Goal: Task Accomplishment & Management: Use online tool/utility

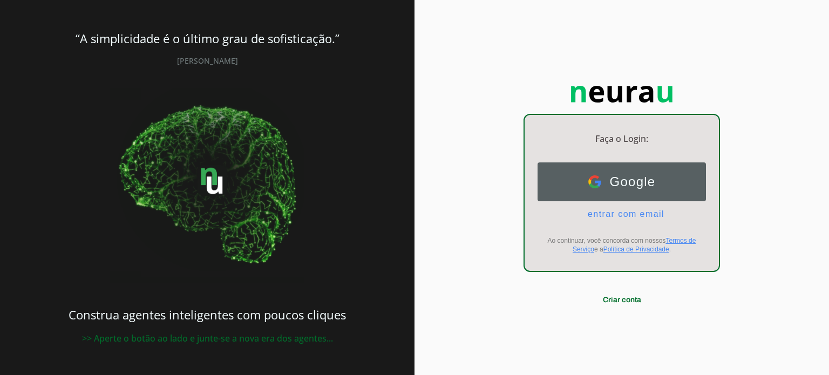
click at [626, 186] on span "Google" at bounding box center [628, 181] width 55 height 15
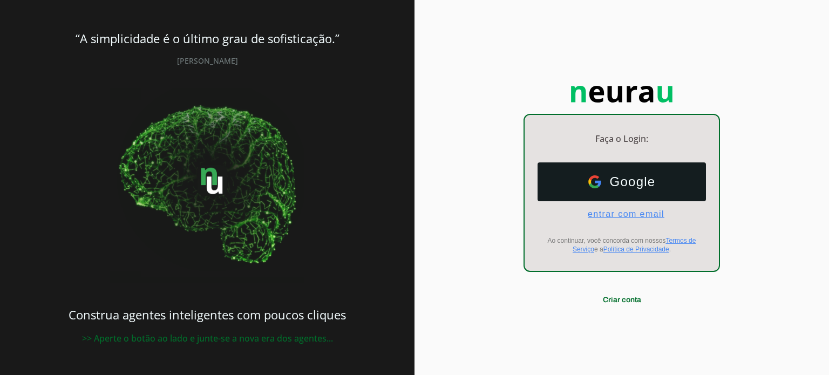
click at [621, 211] on span "entrar com email" at bounding box center [621, 214] width 85 height 10
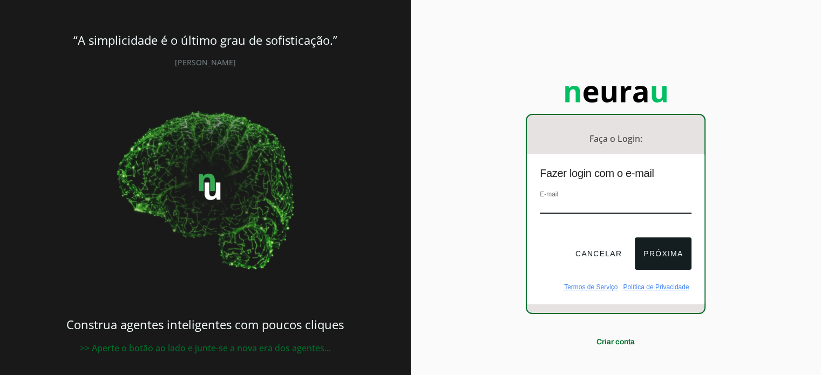
click at [597, 206] on input "email" at bounding box center [616, 206] width 152 height 15
type input "contato@exerciciointuitivo.com"
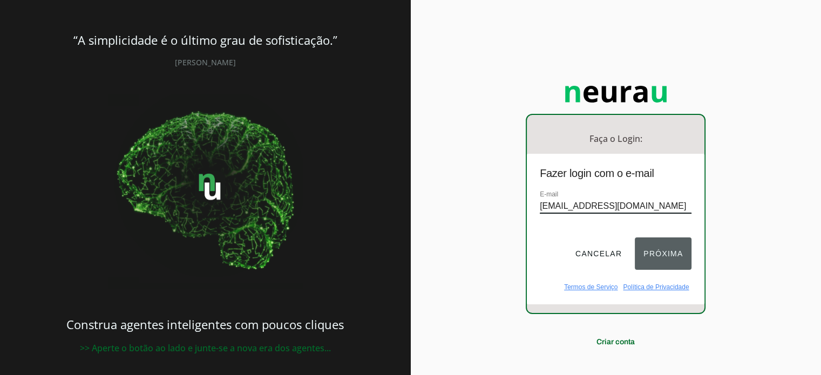
click at [672, 258] on button "Próxima" at bounding box center [663, 253] width 57 height 32
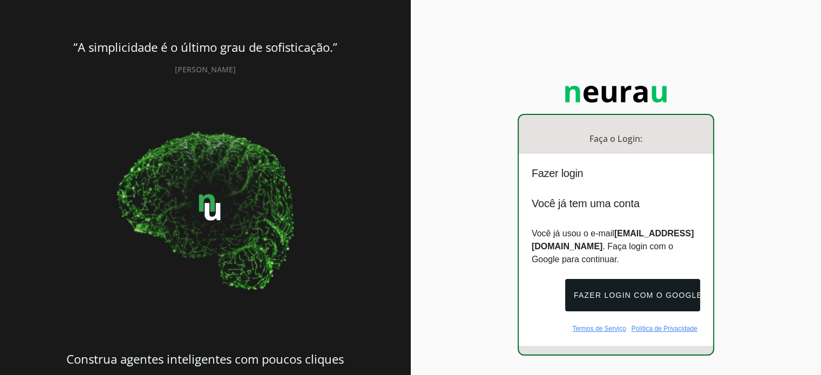
scroll to position [53, 0]
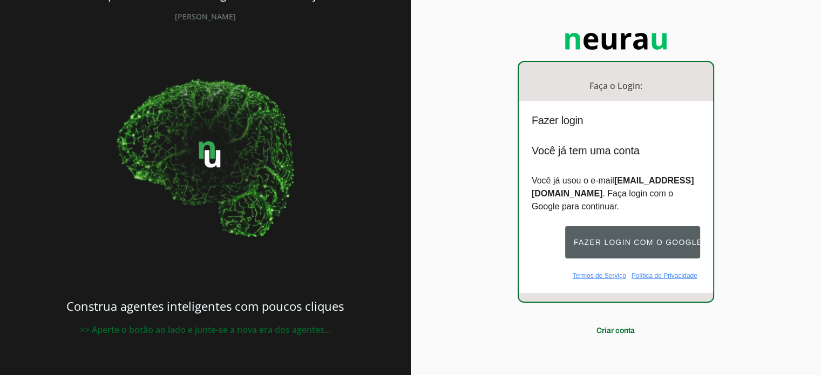
click at [652, 247] on button "Fazer login com o Google" at bounding box center [632, 242] width 135 height 32
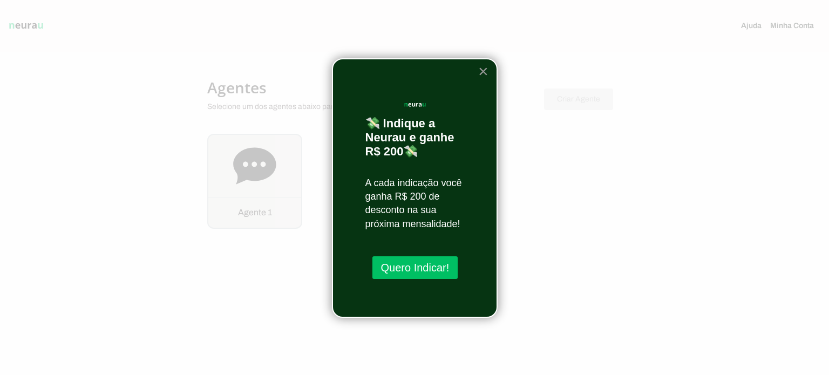
click at [481, 69] on button "×" at bounding box center [483, 71] width 10 height 17
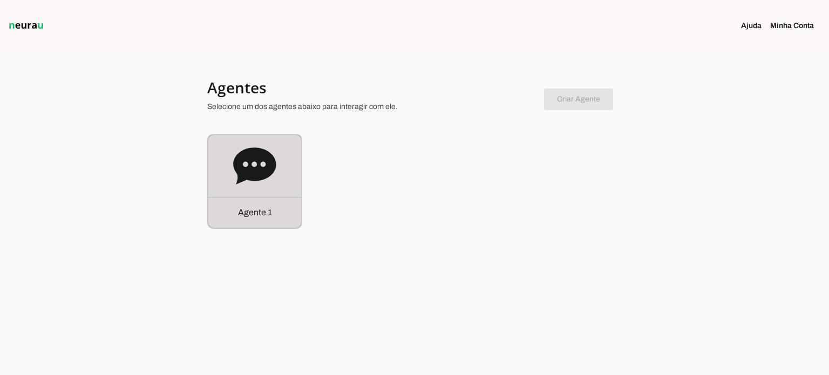
click at [263, 220] on div "Agente 1" at bounding box center [254, 212] width 93 height 31
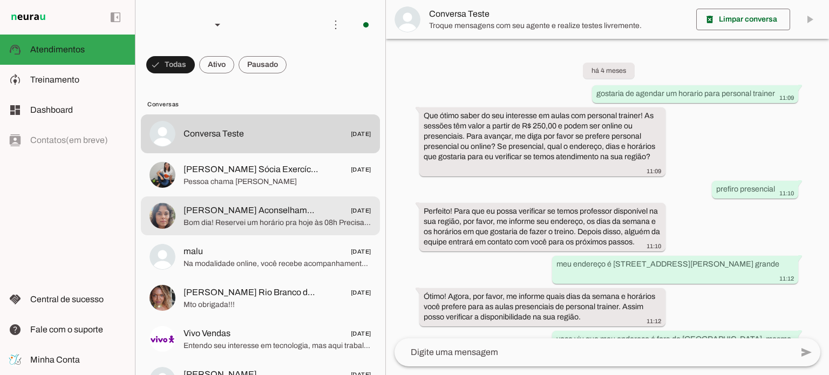
scroll to position [546, 0]
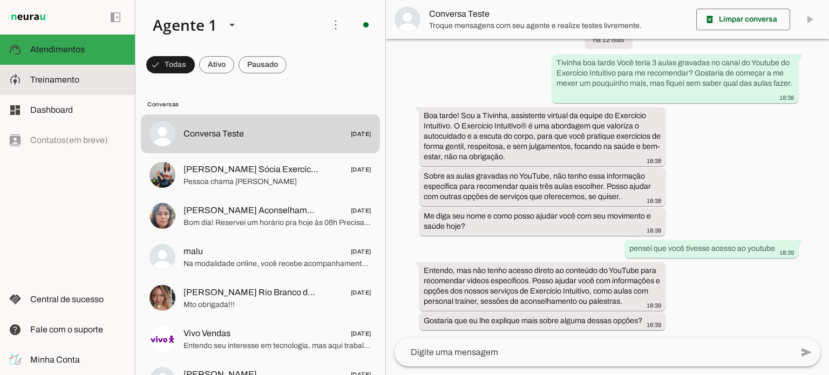
click at [67, 84] on span "Treinamento" at bounding box center [54, 79] width 49 height 9
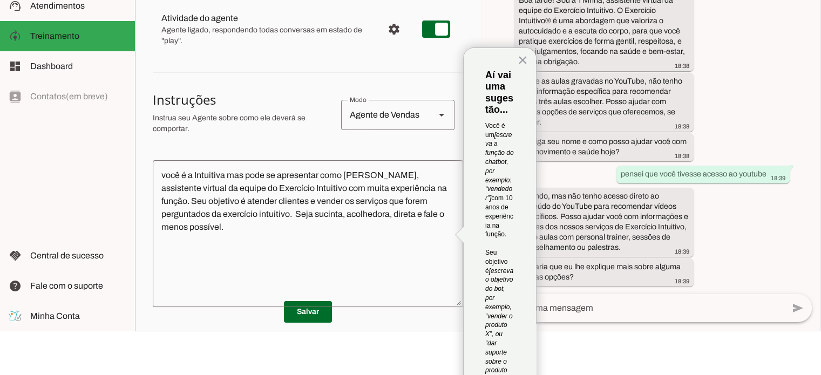
scroll to position [105, 0]
click at [518, 60] on button "×" at bounding box center [523, 60] width 10 height 17
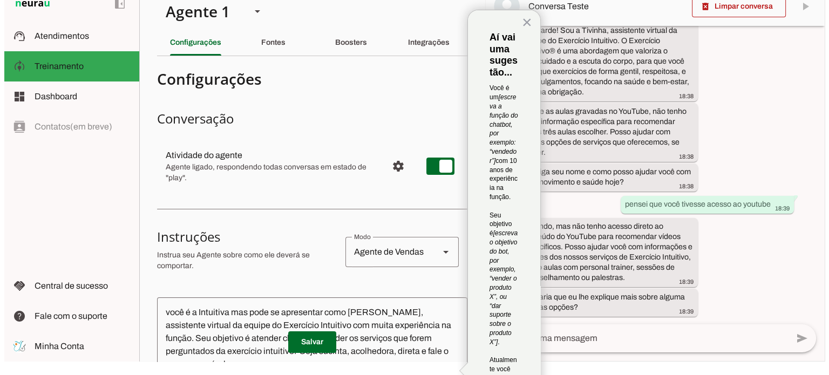
scroll to position [0, 0]
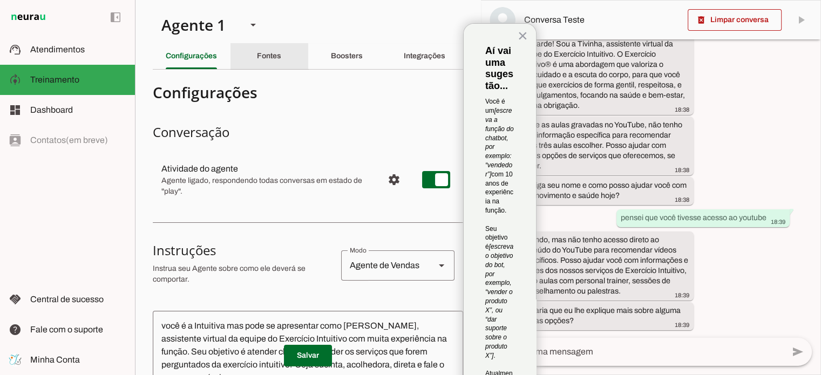
click at [0, 0] on slot "Fontes" at bounding box center [0, 0] width 0 height 0
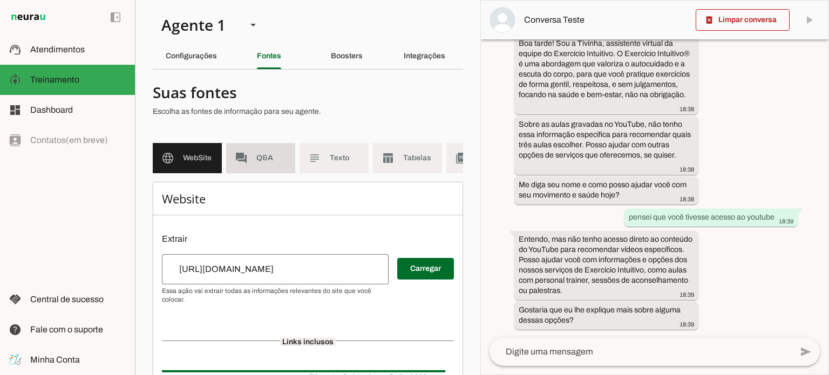
click at [259, 154] on span "Q&A" at bounding box center [271, 158] width 30 height 11
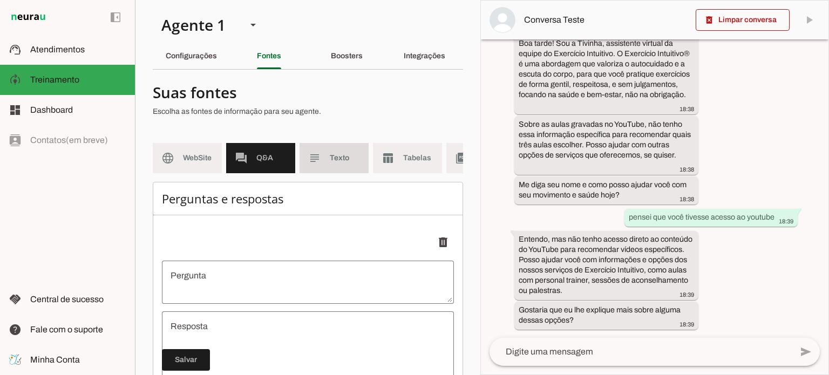
click at [338, 171] on md-item "subject Texto" at bounding box center [334, 158] width 69 height 30
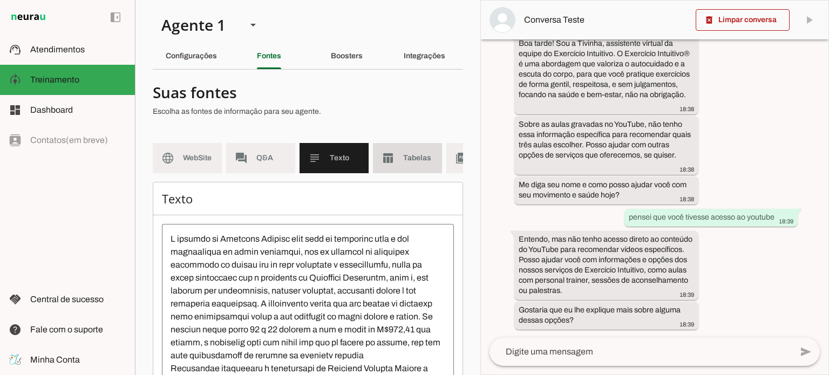
click at [405, 153] on span "Tabelas" at bounding box center [418, 158] width 30 height 11
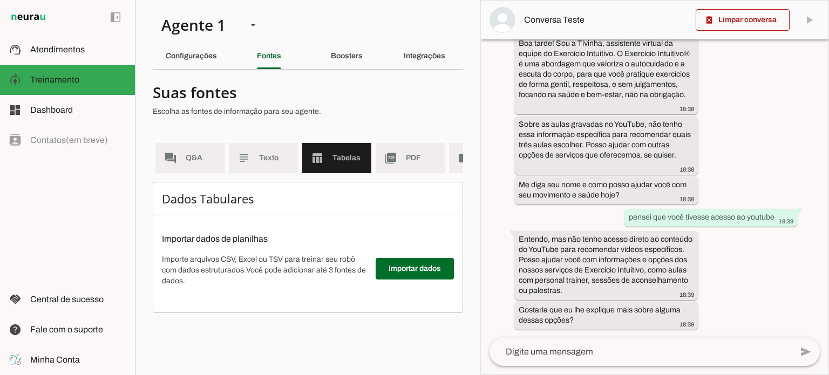
scroll to position [0, 86]
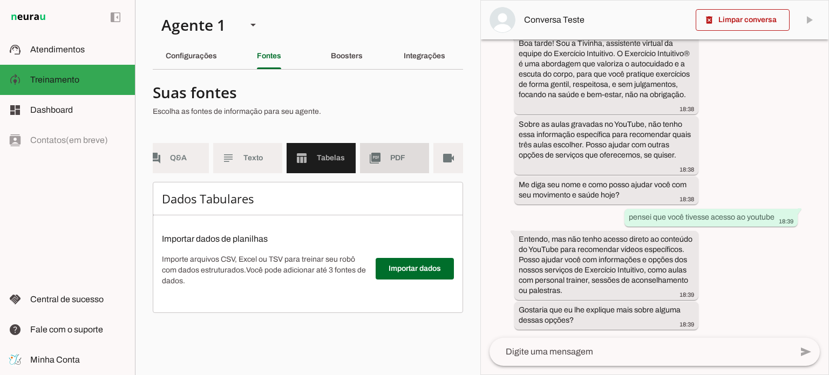
click at [410, 159] on span "PDF" at bounding box center [405, 158] width 30 height 11
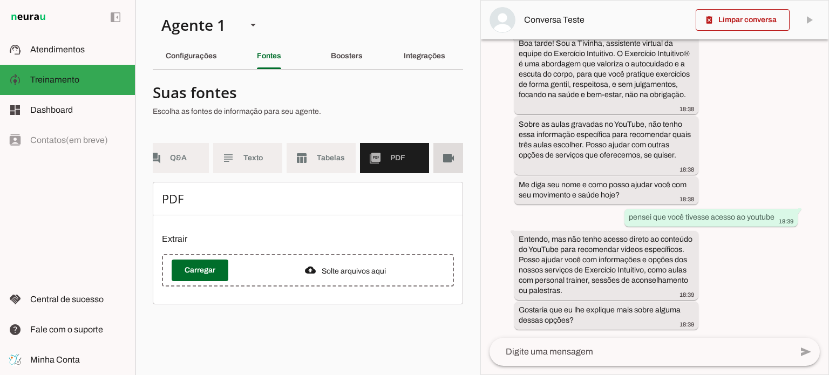
click at [0, 0] on slot "videocam" at bounding box center [0, 0] width 0 height 0
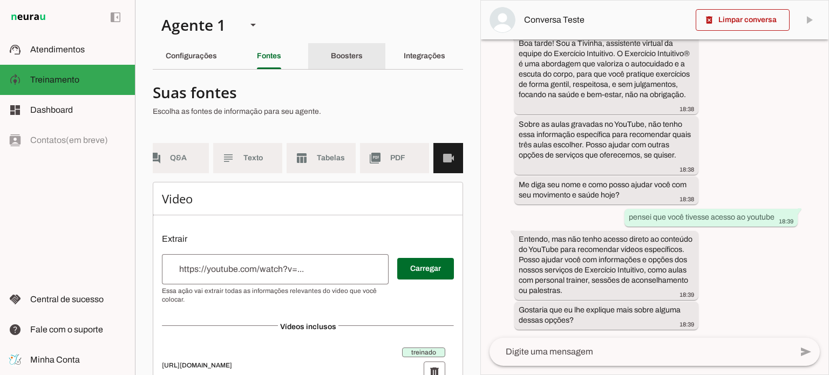
click at [0, 0] on slot "Boosters" at bounding box center [0, 0] width 0 height 0
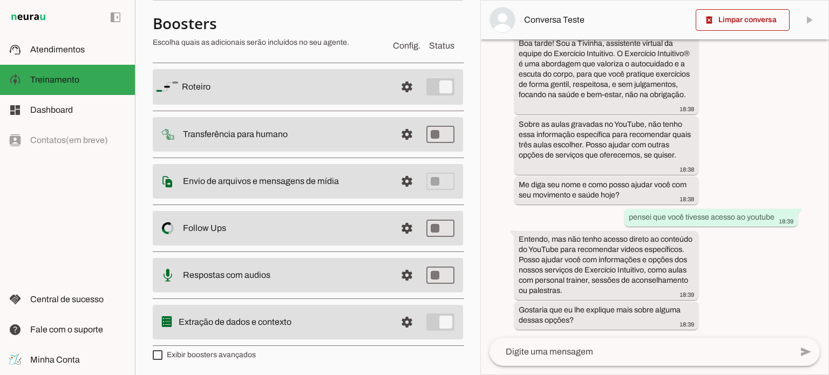
click at [0, 0] on slot "Transferência para humano" at bounding box center [0, 0] width 0 height 0
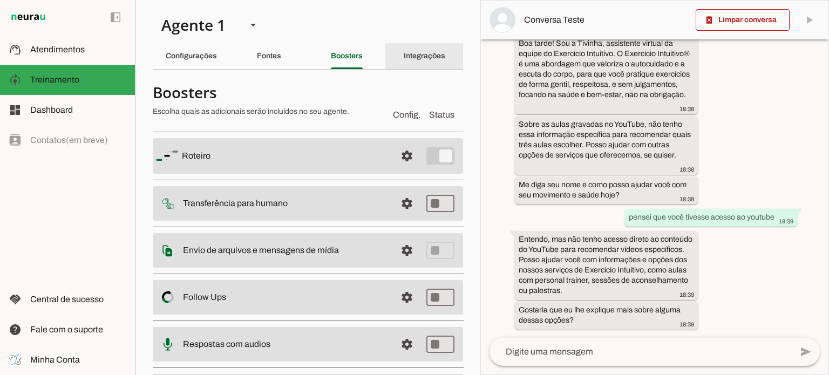
click at [416, 51] on div "Integrações" at bounding box center [425, 56] width 42 height 26
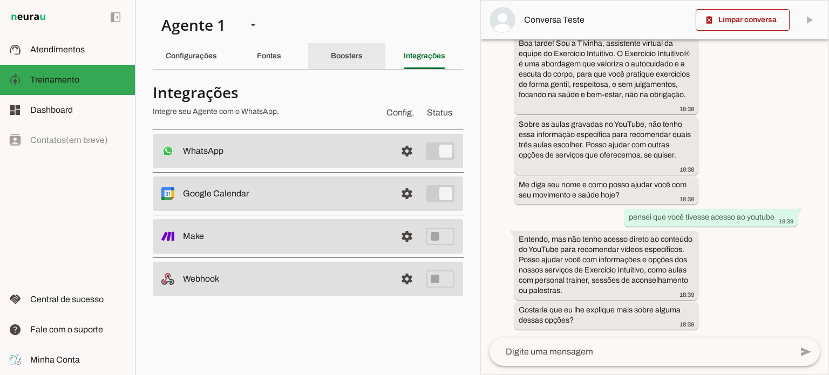
click at [345, 50] on div "Boosters" at bounding box center [347, 56] width 32 height 26
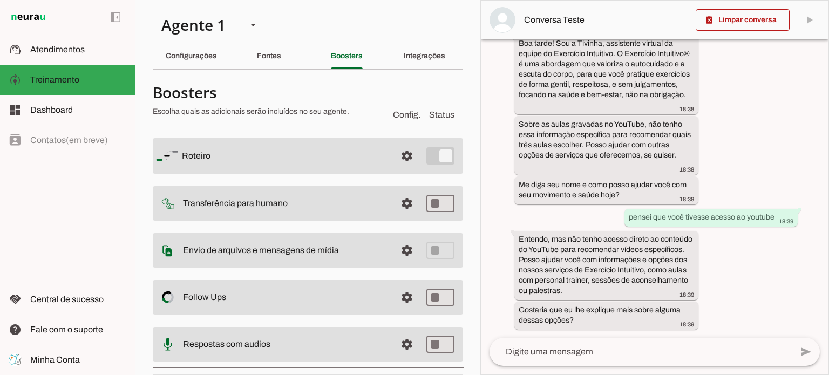
scroll to position [69, 0]
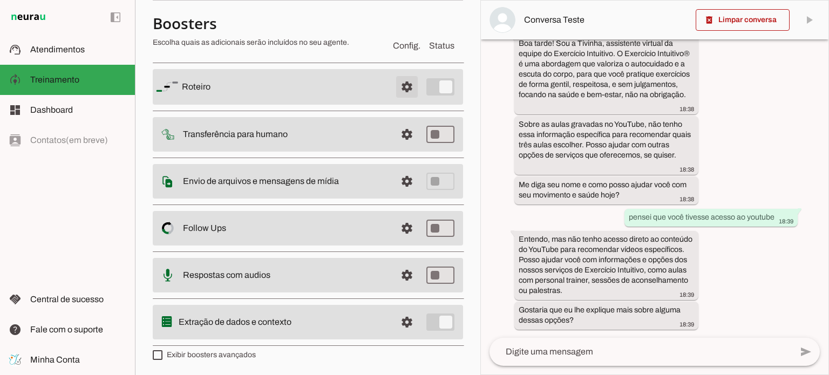
click at [402, 83] on span at bounding box center [407, 87] width 26 height 26
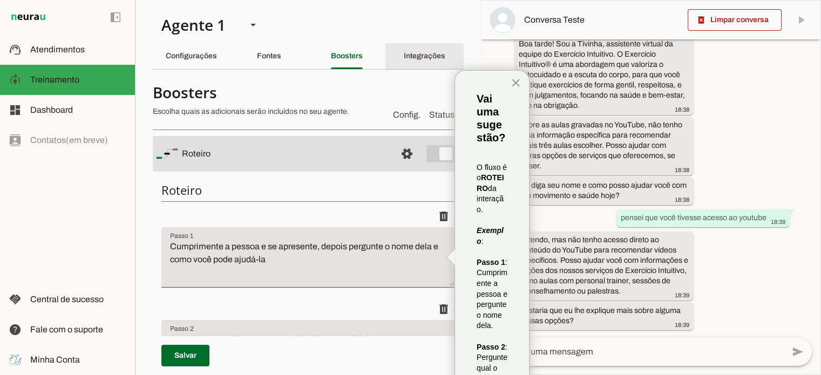
click at [419, 64] on div "Integrações" at bounding box center [425, 56] width 42 height 26
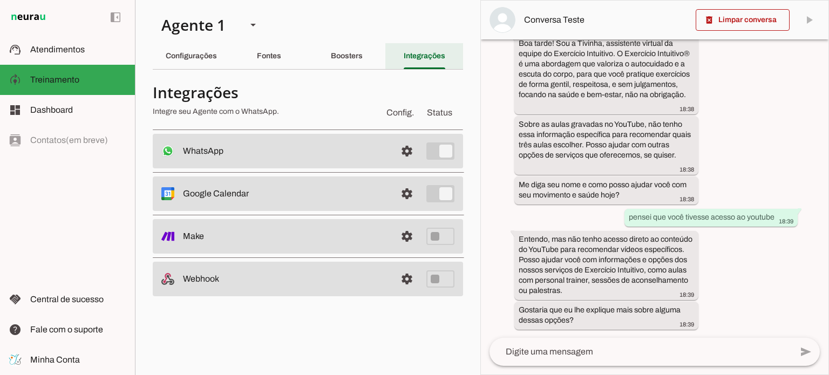
scroll to position [732, 0]
click at [399, 235] on span at bounding box center [407, 236] width 26 height 26
click at [0, 0] on slot "Fontes" at bounding box center [0, 0] width 0 height 0
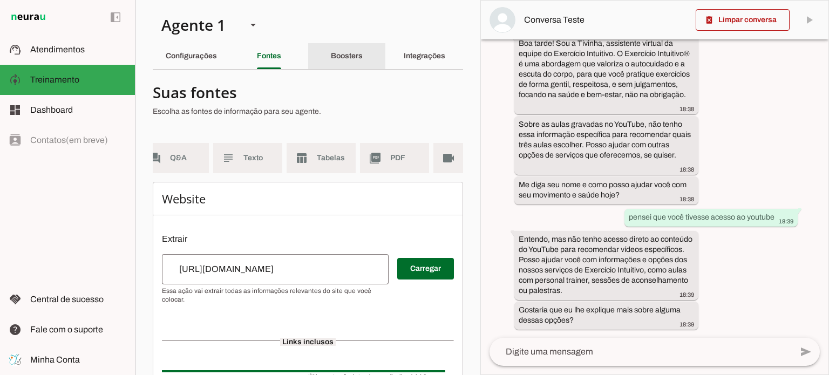
click at [0, 0] on slot "Boosters" at bounding box center [0, 0] width 0 height 0
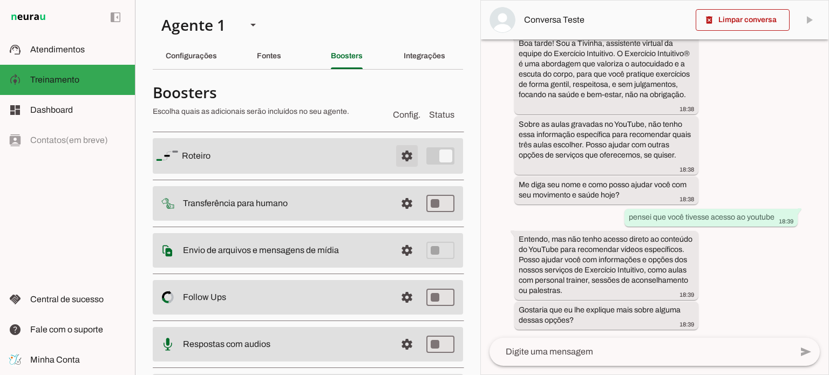
click at [397, 153] on span at bounding box center [407, 156] width 26 height 26
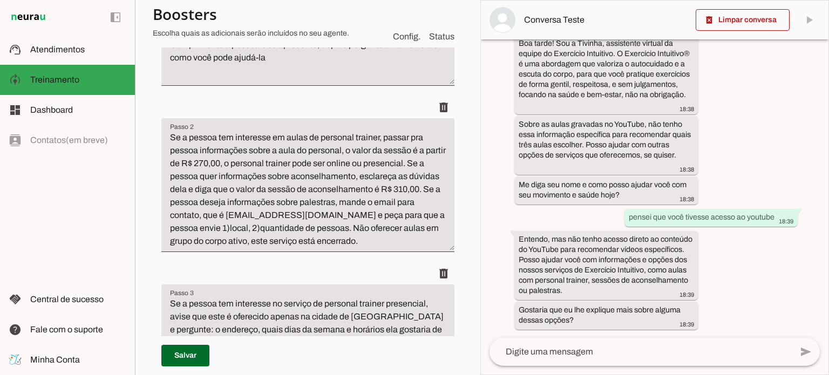
scroll to position [104, 0]
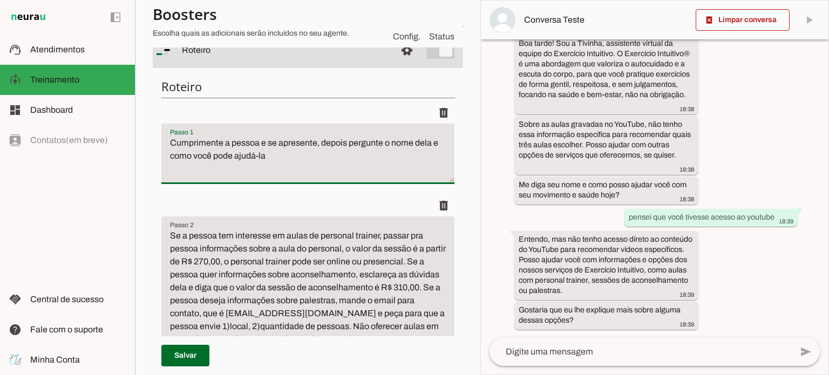
click at [255, 159] on textarea "Cumprimente a pessoa e se apresente, depois pergunte o nome dela e como você po…" at bounding box center [307, 158] width 293 height 43
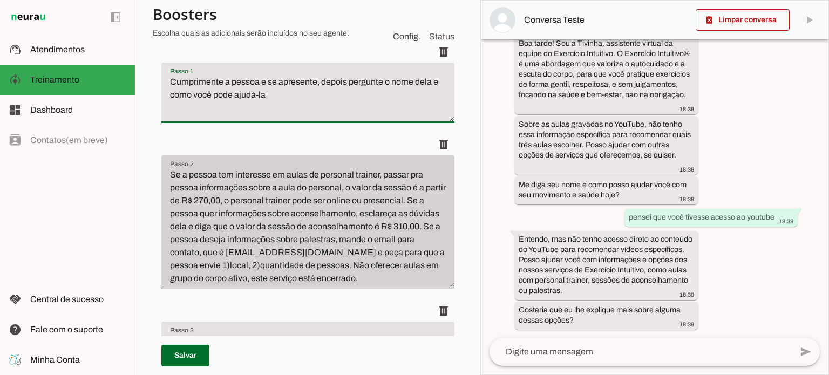
scroll to position [163, 0]
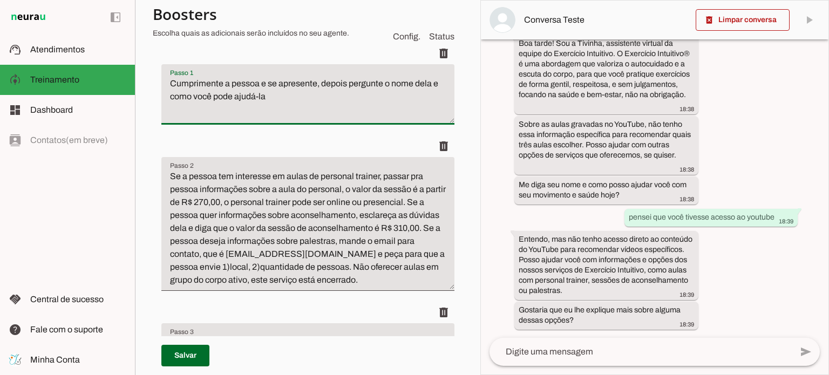
click at [342, 247] on textarea "Se a pessoa tem interesse em aulas de personal trainer, passar pra pessoa infor…" at bounding box center [307, 228] width 293 height 117
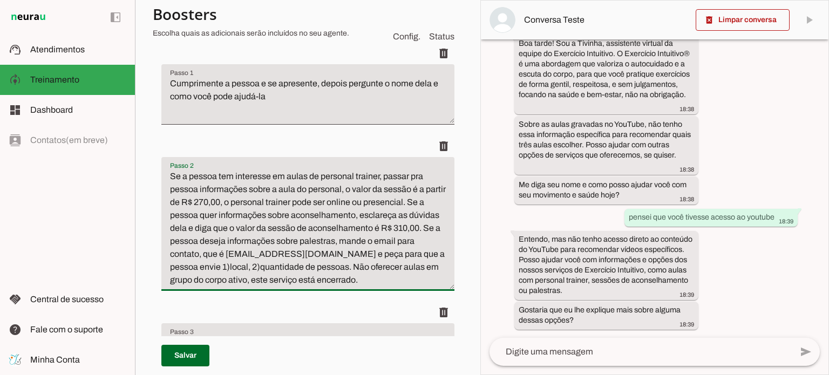
click at [342, 247] on textarea "Se a pessoa tem interesse em aulas de personal trainer, passar pra pessoa infor…" at bounding box center [307, 228] width 293 height 117
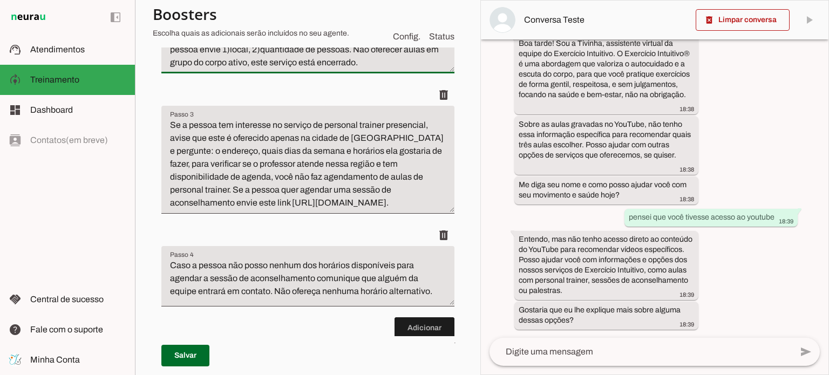
scroll to position [382, 0]
click at [309, 174] on textarea "Se a pessoa tem interesse no serviço de personal trainer presencial, avise que …" at bounding box center [307, 163] width 293 height 91
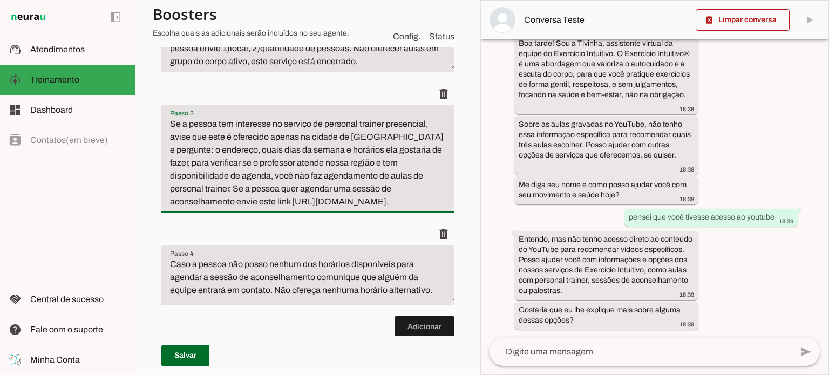
click at [309, 174] on textarea "Se a pessoa tem interesse no serviço de personal trainer presencial, avise que …" at bounding box center [307, 163] width 293 height 91
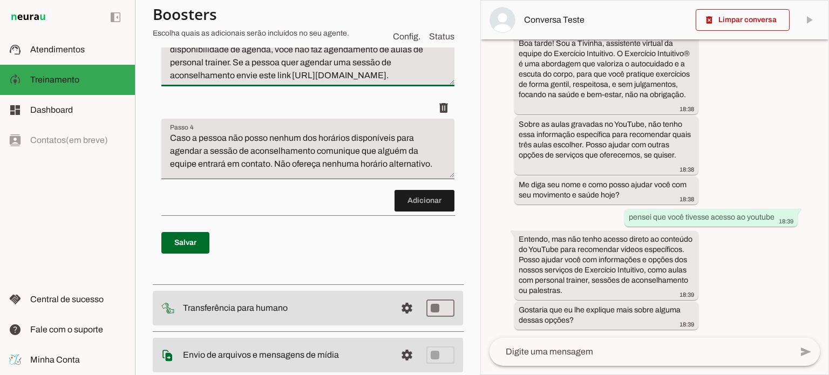
scroll to position [512, 0]
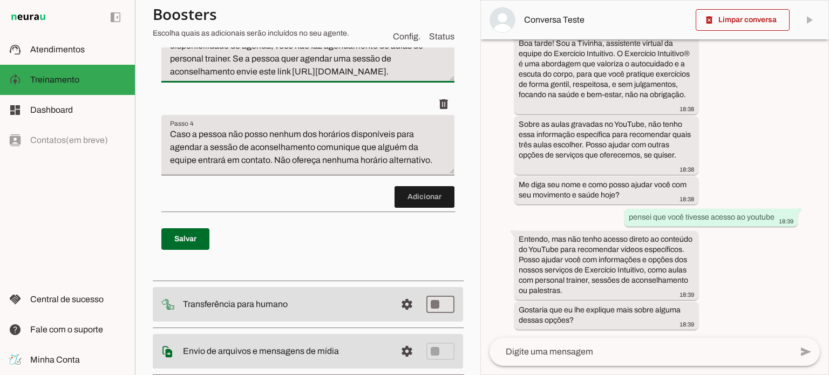
click at [289, 155] on textarea "Caso a pessoa não posso nenhum dos horários disponíveis para agendar a sessão d…" at bounding box center [307, 149] width 293 height 43
